Goal: Book appointment/travel/reservation

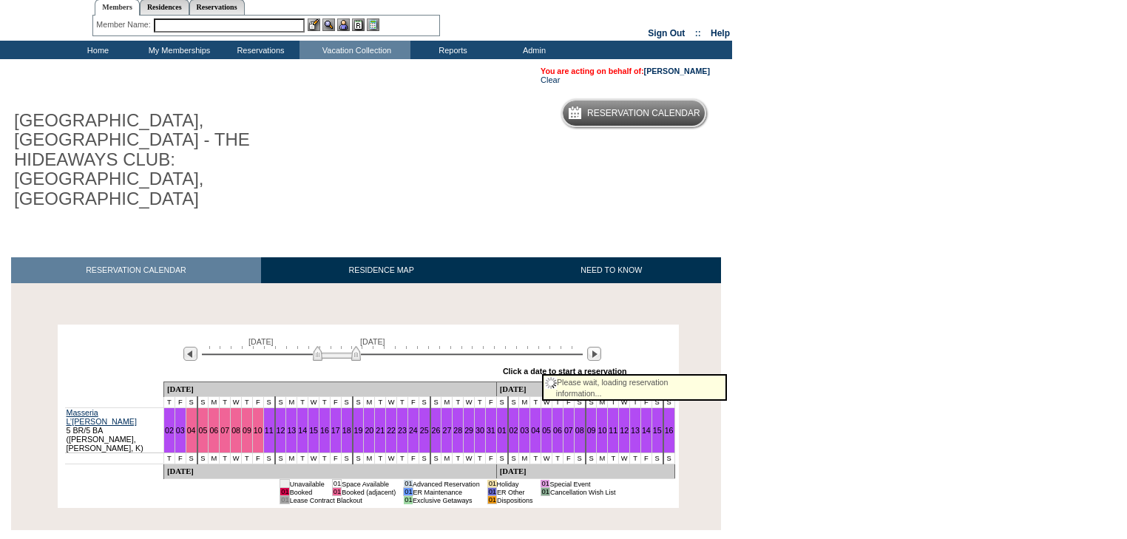
scroll to position [52, 0]
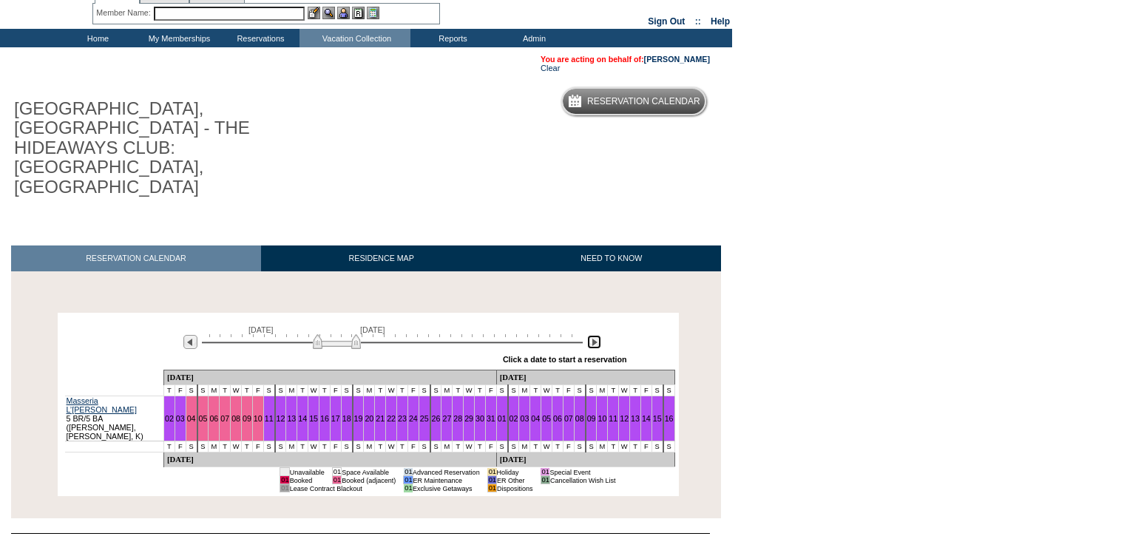
click at [592, 335] on img at bounding box center [594, 342] width 14 height 14
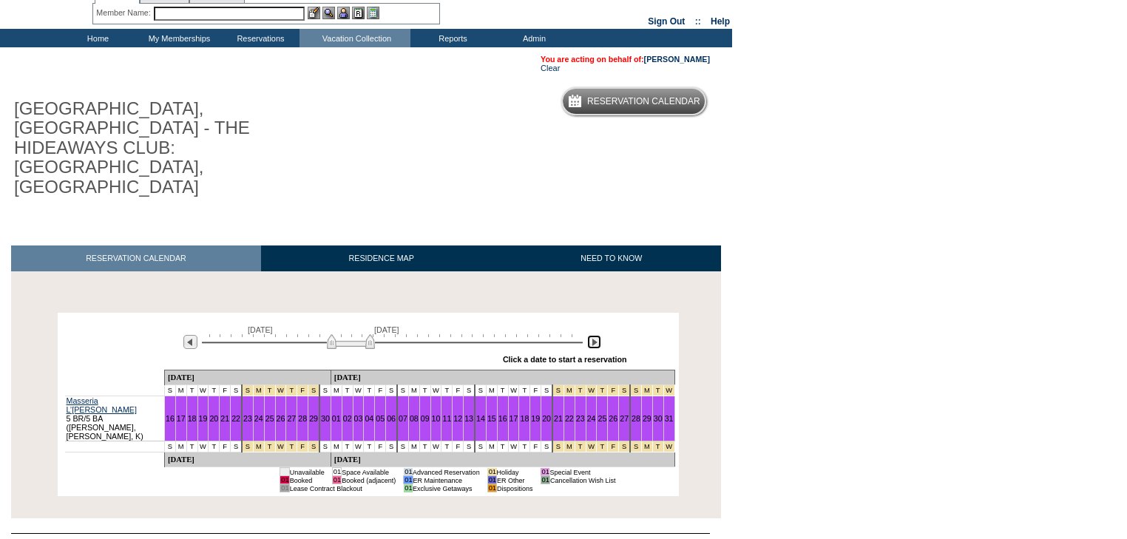
click at [592, 335] on img at bounding box center [594, 342] width 14 height 14
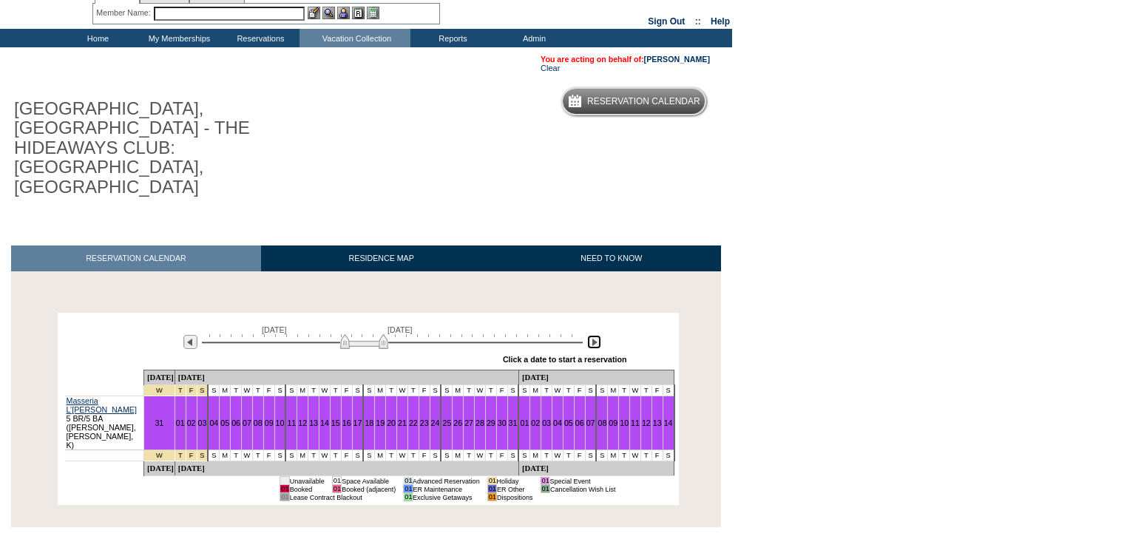
click at [592, 335] on img at bounding box center [594, 342] width 14 height 14
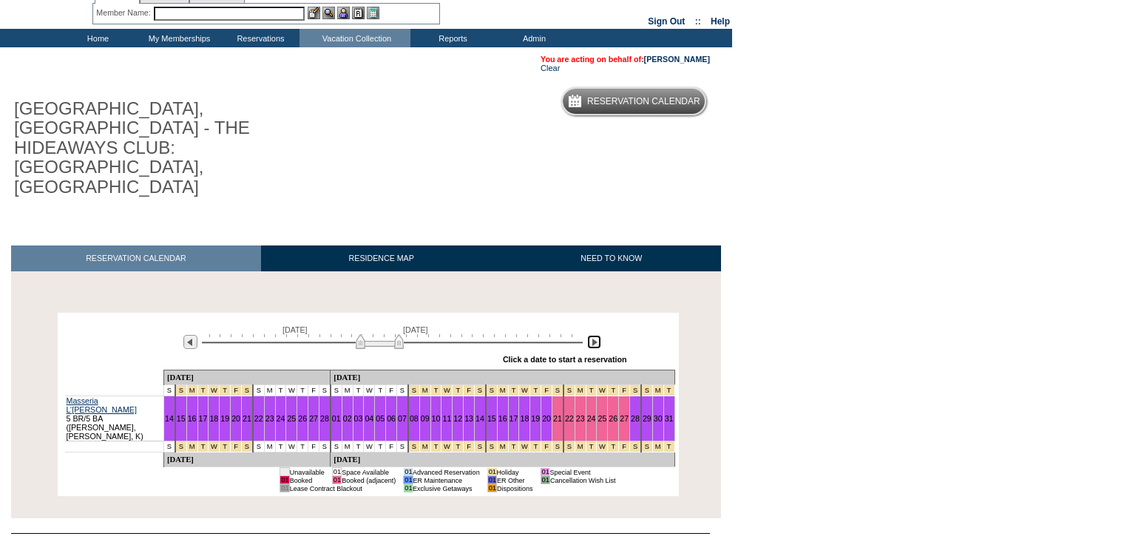
drag, startPoint x: 383, startPoint y: 291, endPoint x: 391, endPoint y: 292, distance: 8.3
click at [391, 334] on img at bounding box center [380, 341] width 48 height 15
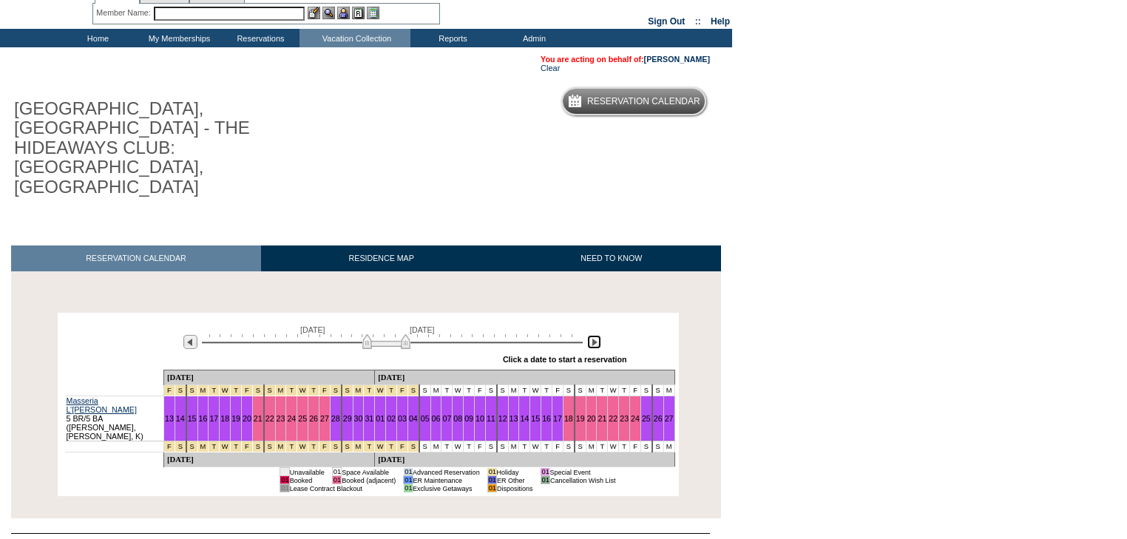
drag, startPoint x: 390, startPoint y: 287, endPoint x: 402, endPoint y: 291, distance: 12.4
click at [402, 334] on img at bounding box center [386, 341] width 48 height 15
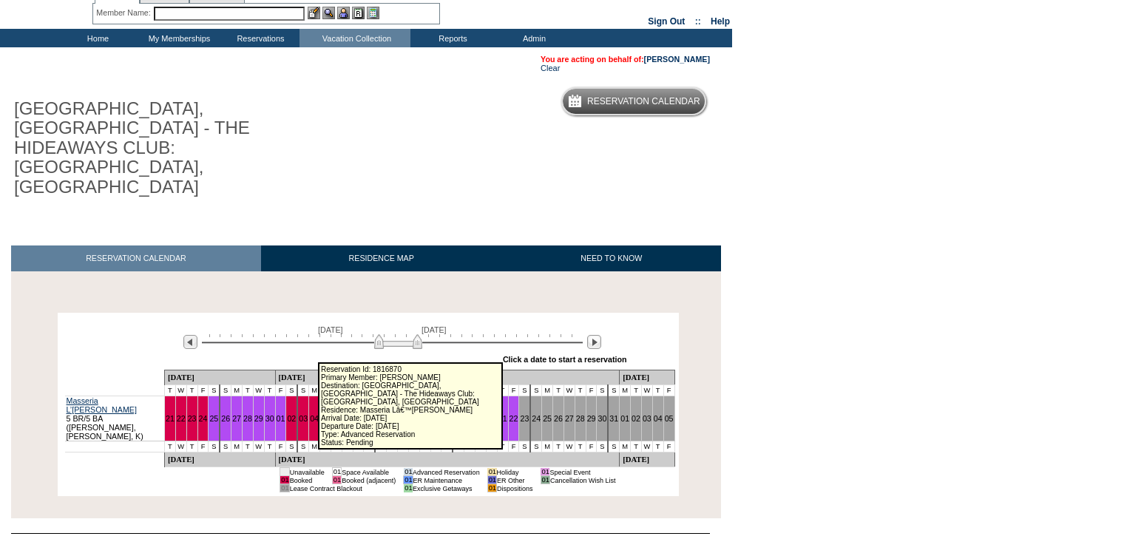
click at [321, 414] on link "05" at bounding box center [325, 418] width 9 height 9
